Goal: Book appointment/travel/reservation

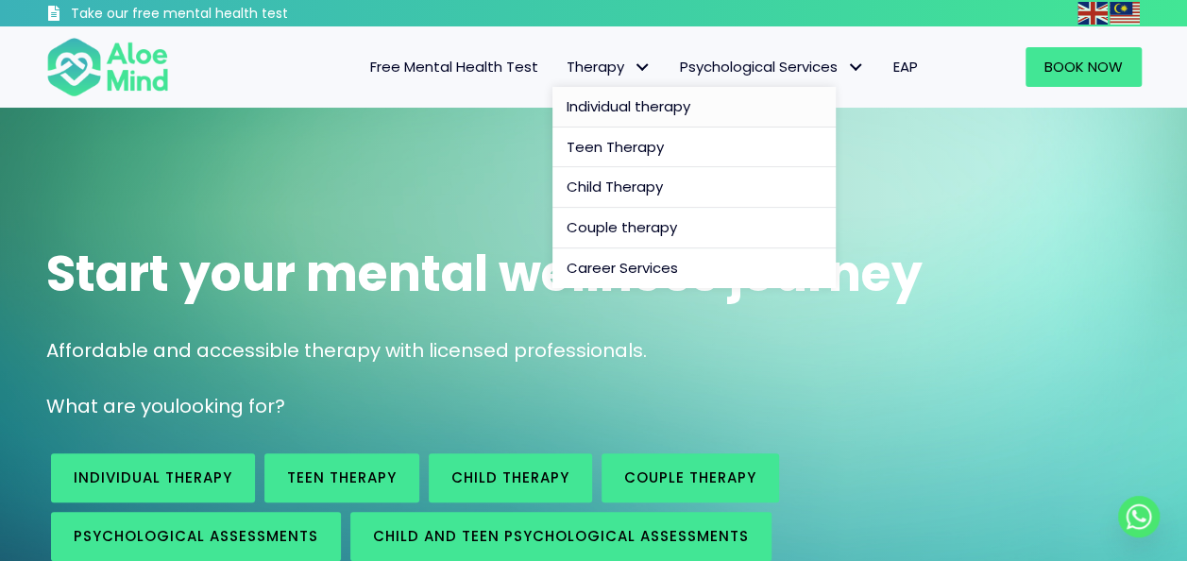
click at [630, 96] on span "Individual therapy" at bounding box center [628, 106] width 124 height 20
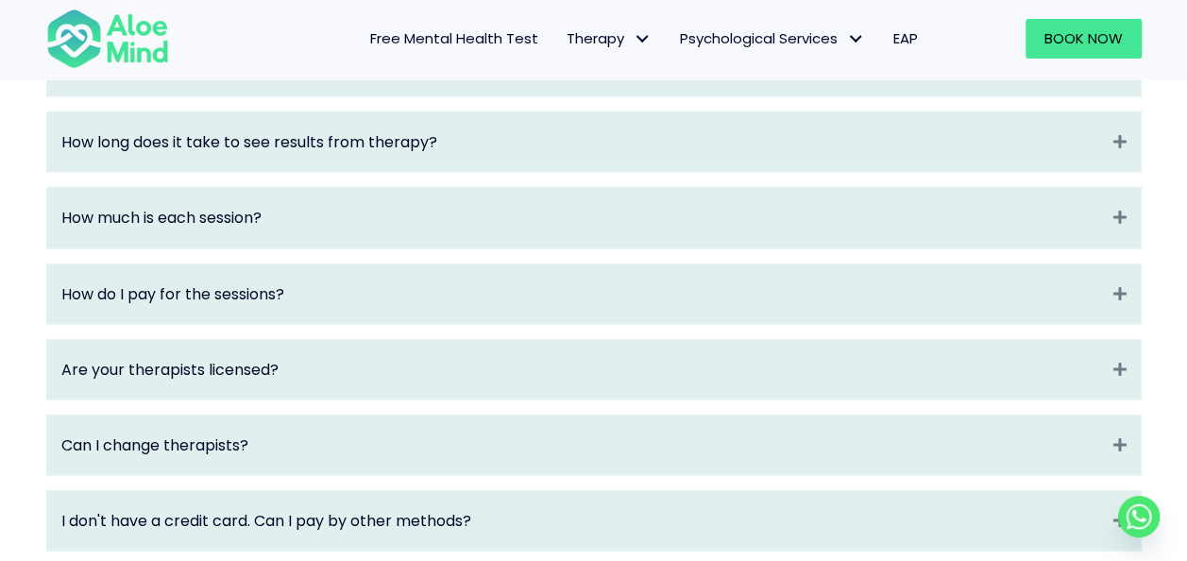
scroll to position [2171, 0]
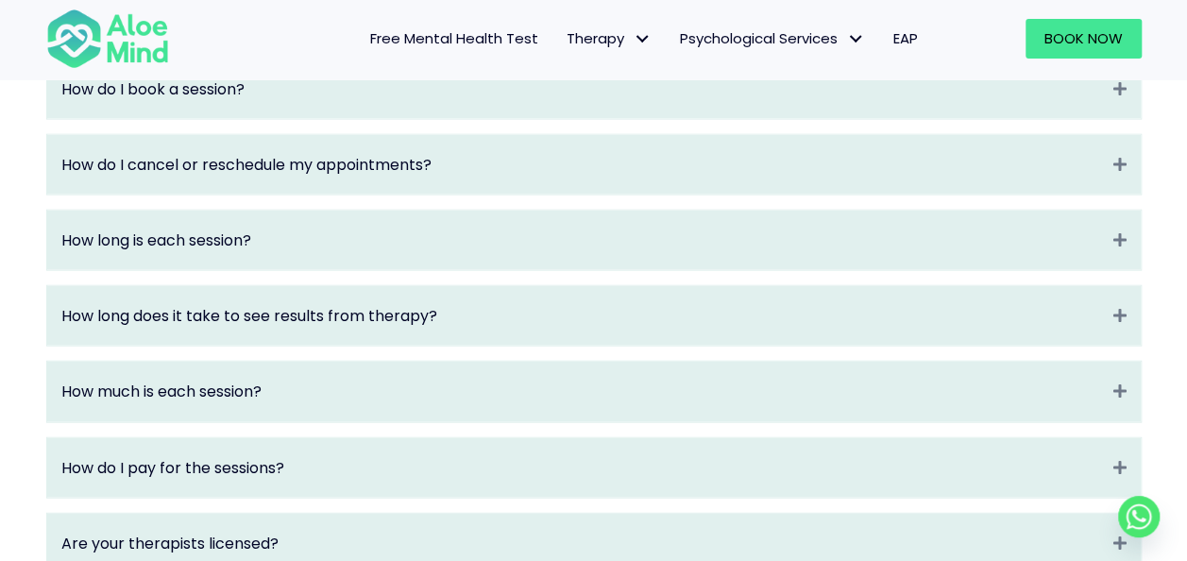
click at [204, 95] on div "How do I book a session? Expand" at bounding box center [593, 88] width 1093 height 59
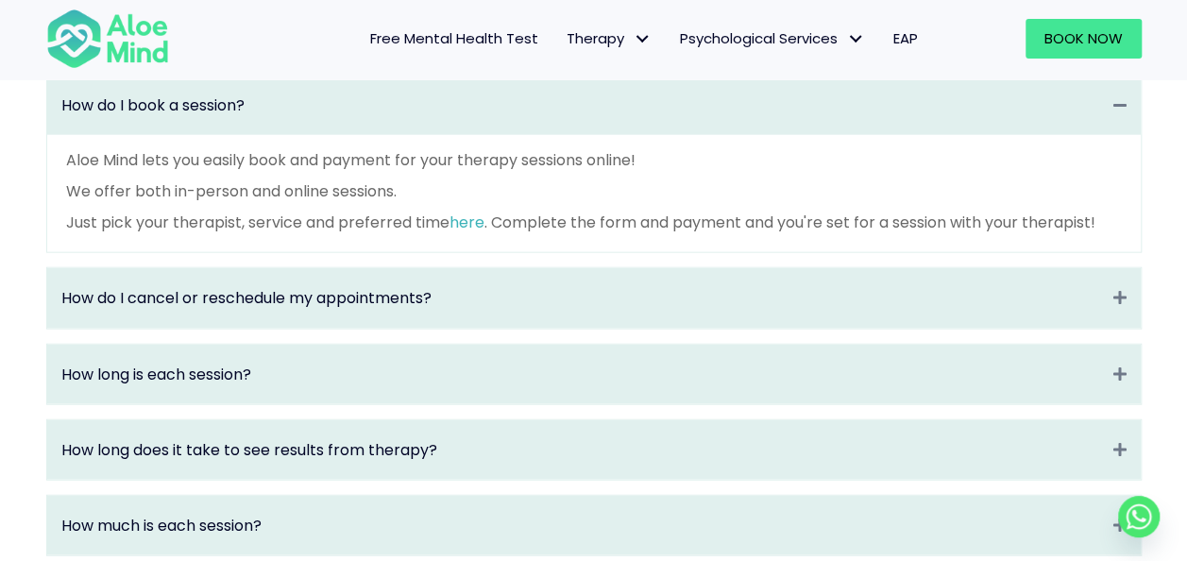
scroll to position [2153, 0]
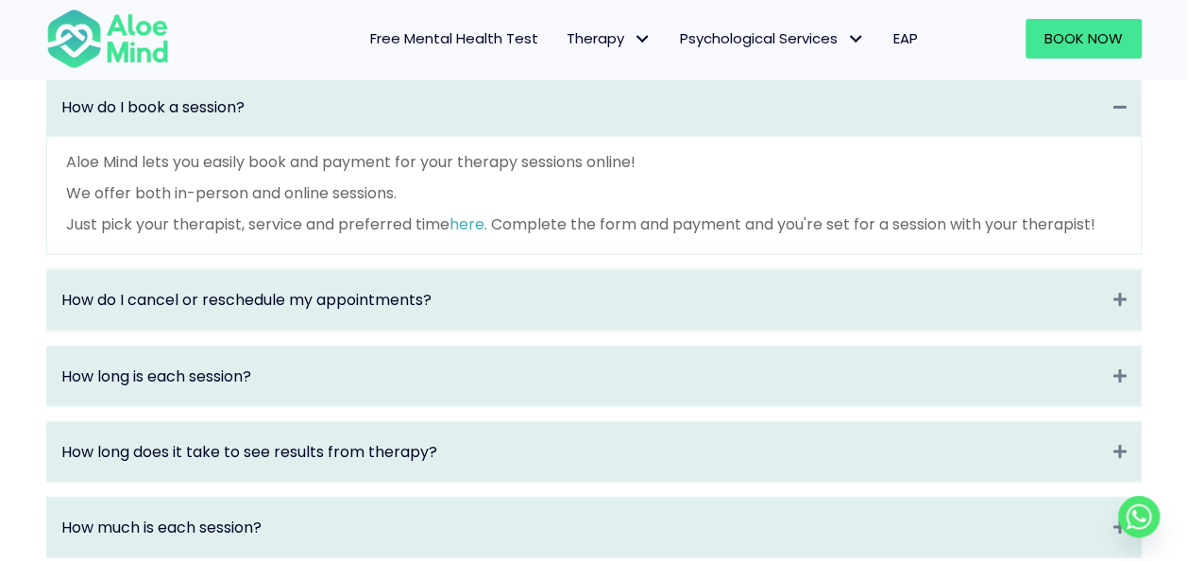
click at [398, 173] on p "Aloe Mind lets you easily book and payment for your therapy sessions online!" at bounding box center [593, 162] width 1055 height 22
click at [293, 204] on p "We offer both in-person and online sessions." at bounding box center [593, 193] width 1055 height 22
click at [1047, 37] on span "Book Now" at bounding box center [1083, 38] width 78 height 20
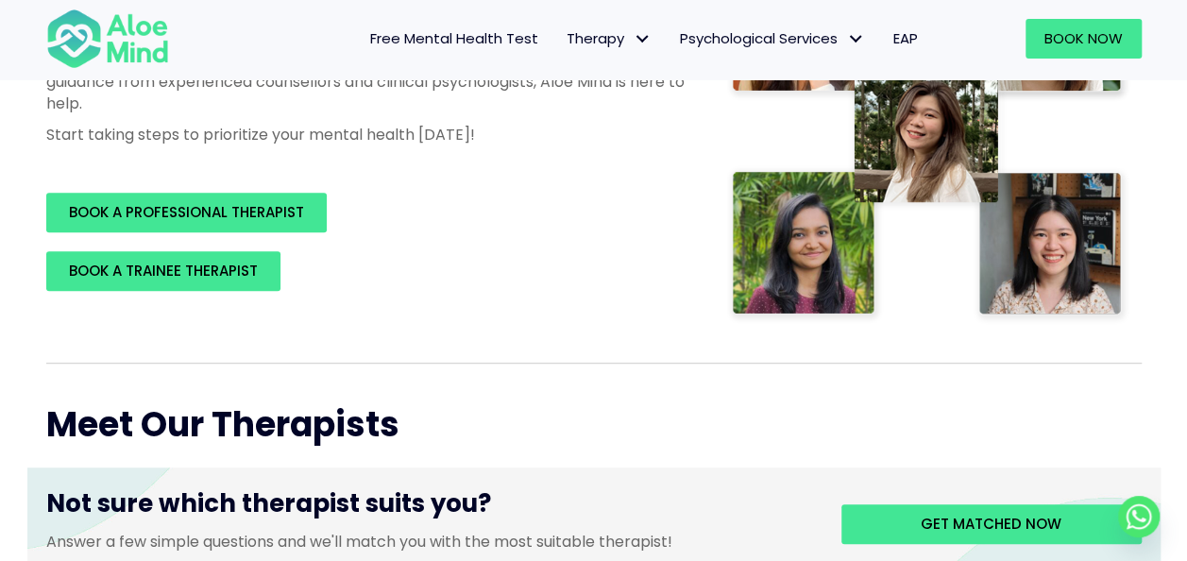
scroll to position [283, 0]
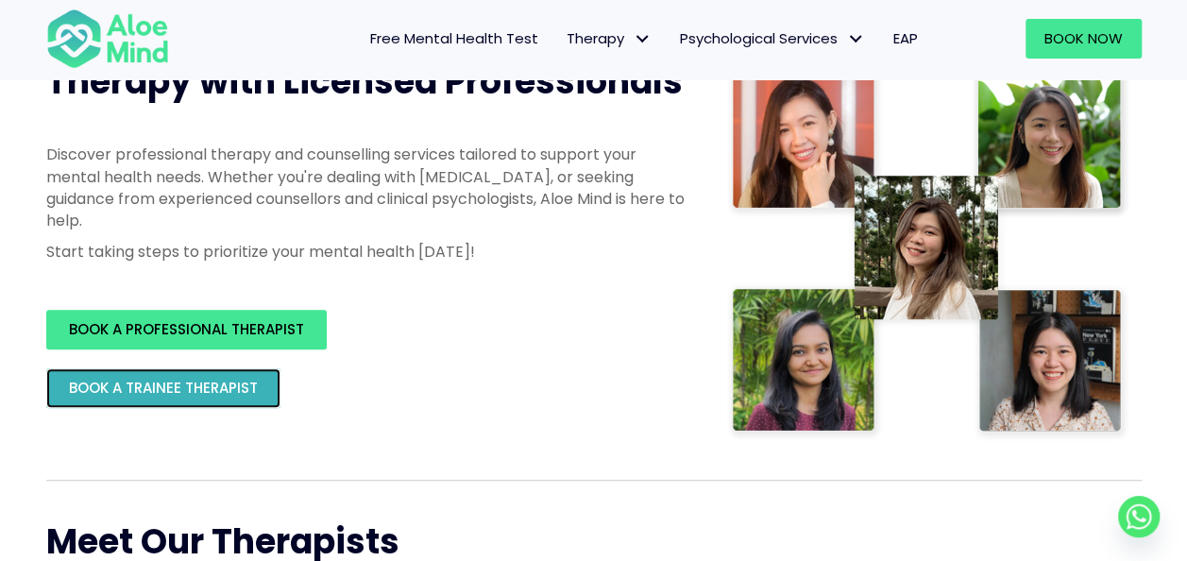
click at [219, 380] on span "BOOK A TRAINEE THERAPIST" at bounding box center [163, 388] width 189 height 20
